Goal: Navigation & Orientation: Find specific page/section

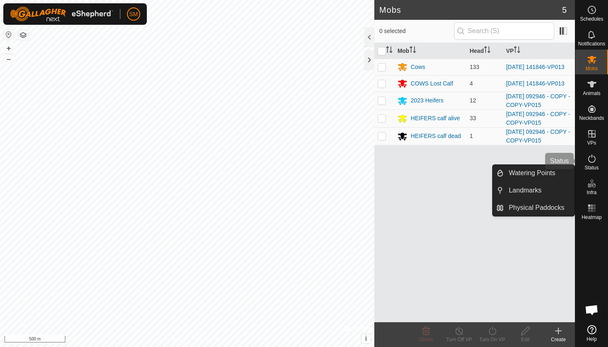
click at [591, 164] on es-activation-svg-icon at bounding box center [591, 158] width 15 height 13
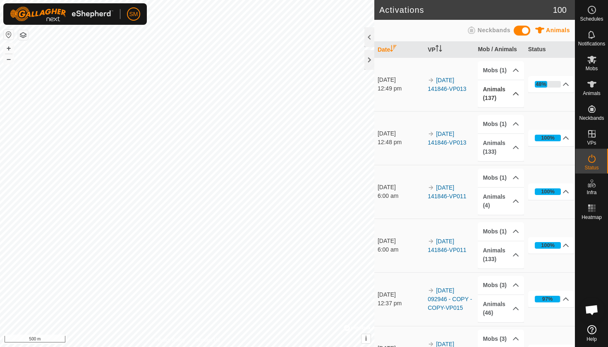
click at [511, 100] on p-accordion-header "Animals (137)" at bounding box center [500, 93] width 46 height 27
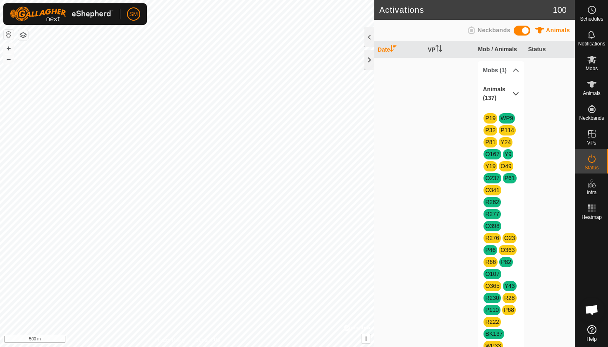
click at [516, 94] on p-accordion-header "Animals (137)" at bounding box center [500, 93] width 46 height 27
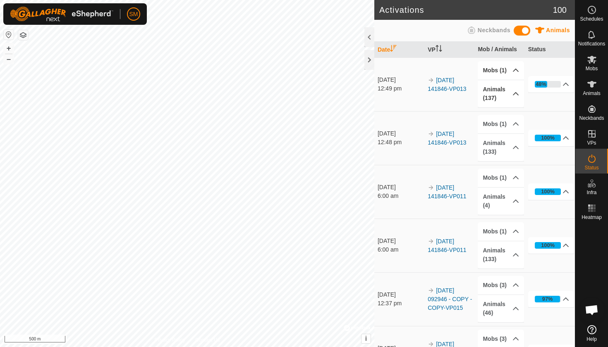
click at [518, 68] on p-accordion-header "Mobs (1)" at bounding box center [500, 70] width 46 height 19
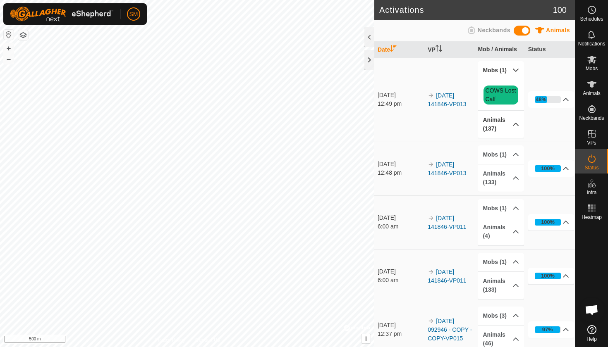
click at [518, 68] on p-accordion-header "Mobs (1)" at bounding box center [500, 70] width 46 height 19
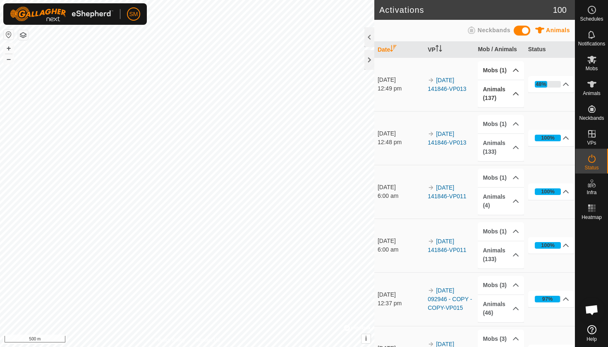
click at [514, 89] on p-accordion-header "Animals (137)" at bounding box center [500, 93] width 46 height 27
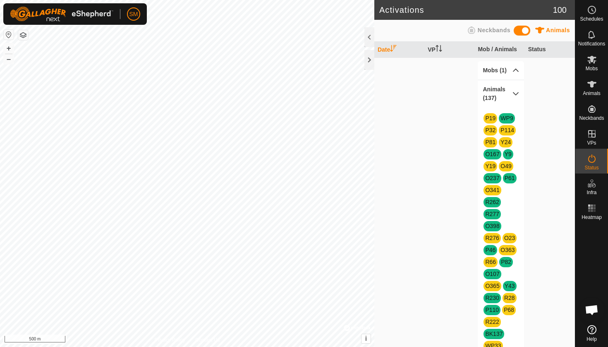
click at [516, 99] on p-accordion-header "Animals (137)" at bounding box center [500, 93] width 46 height 27
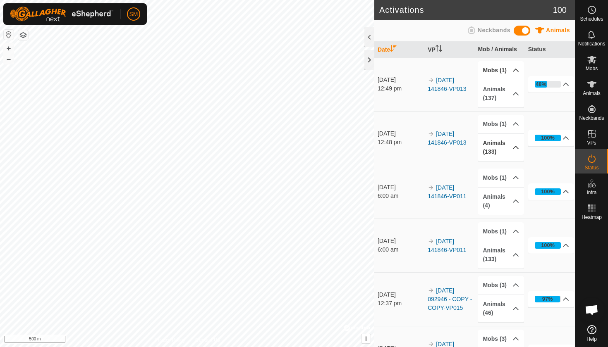
click at [511, 153] on p-accordion-header "Animals (133)" at bounding box center [500, 147] width 46 height 27
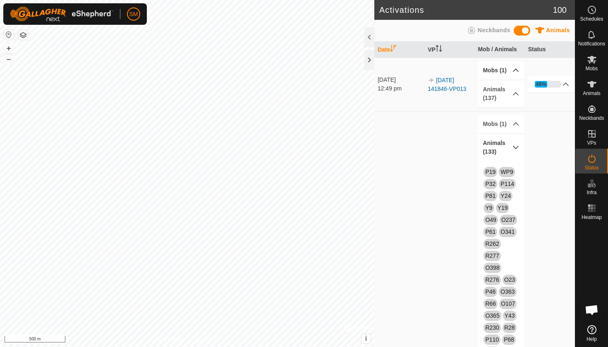
click at [509, 145] on p-accordion-header "Animals (133)" at bounding box center [500, 147] width 46 height 27
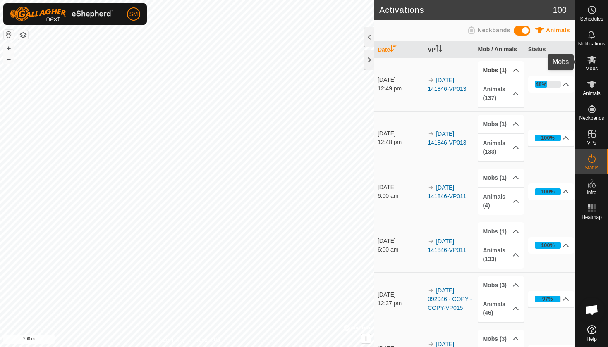
click at [594, 67] on span "Mobs" at bounding box center [591, 68] width 12 height 5
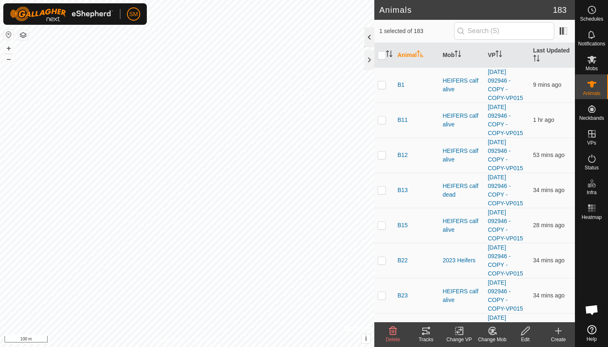
click at [371, 41] on div at bounding box center [369, 37] width 10 height 20
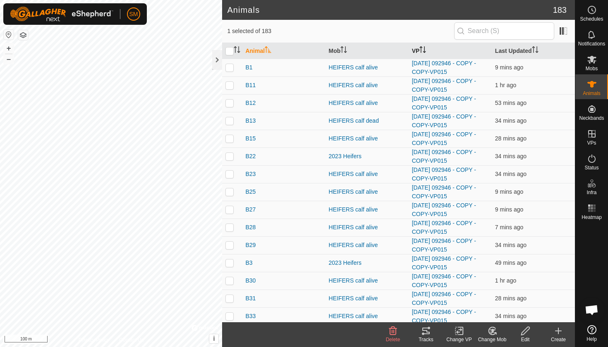
click at [422, 52] on icon "Activate to sort" at bounding box center [422, 49] width 7 height 7
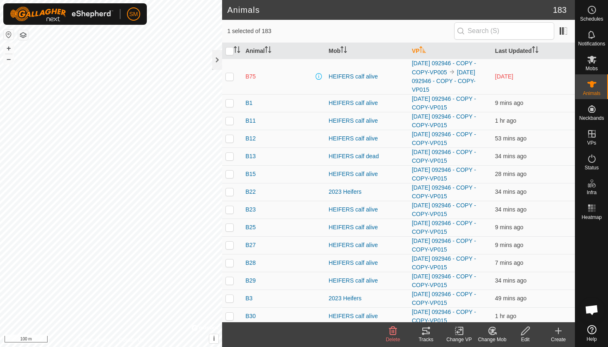
click at [426, 52] on icon "Activate to sort" at bounding box center [423, 49] width 6 height 7
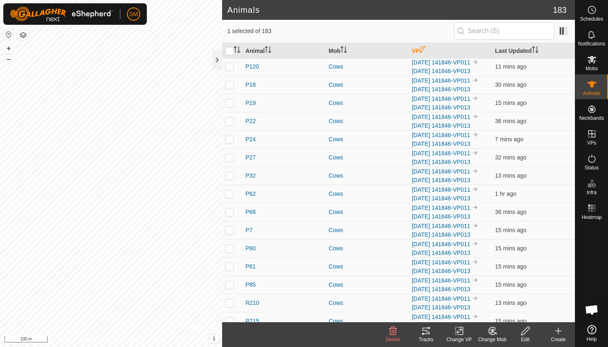
scroll to position [1525, 0]
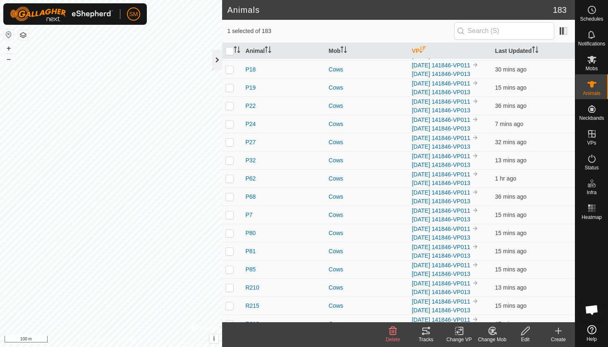
click at [218, 67] on div at bounding box center [217, 60] width 10 height 20
